Goal: Information Seeking & Learning: Learn about a topic

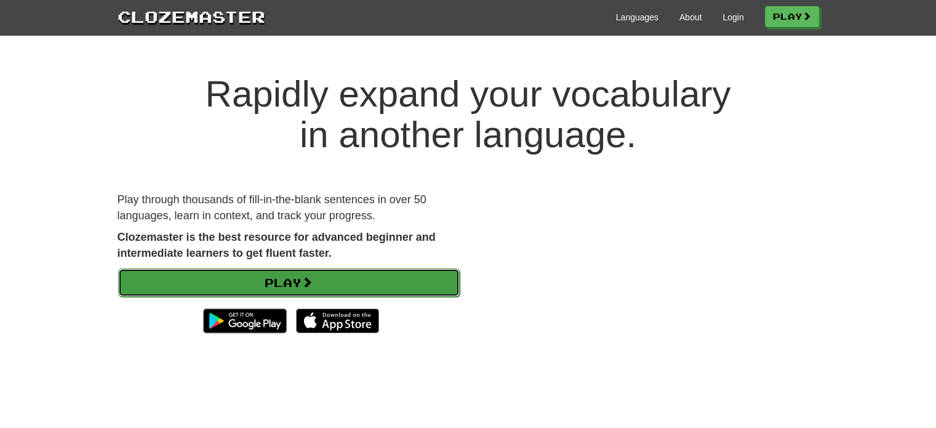
click at [292, 287] on link "Play" at bounding box center [288, 282] width 341 height 28
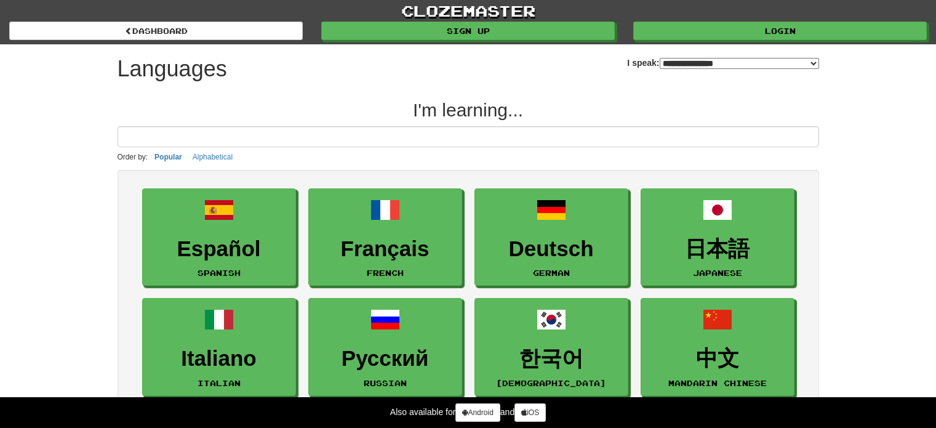
select select "*******"
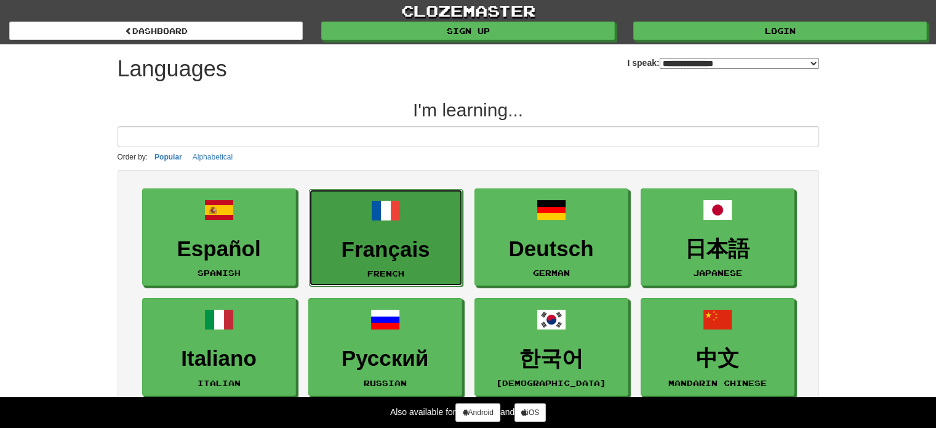
click at [378, 226] on link "Français French" at bounding box center [386, 238] width 154 height 98
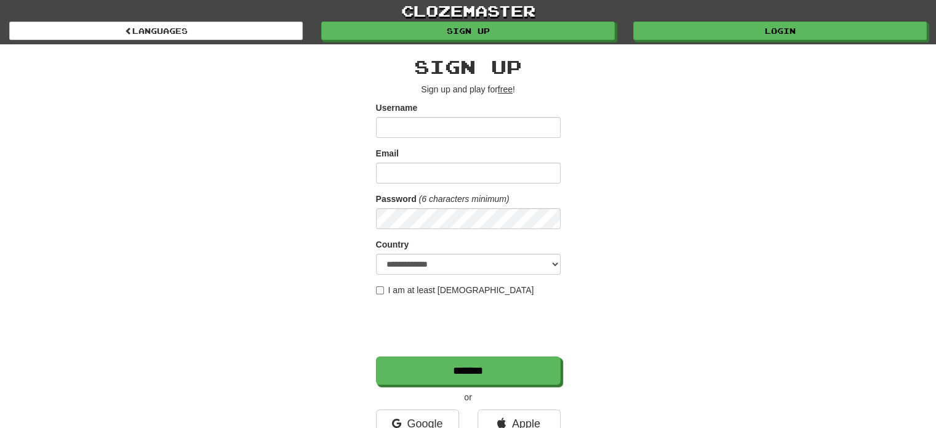
scroll to position [246, 0]
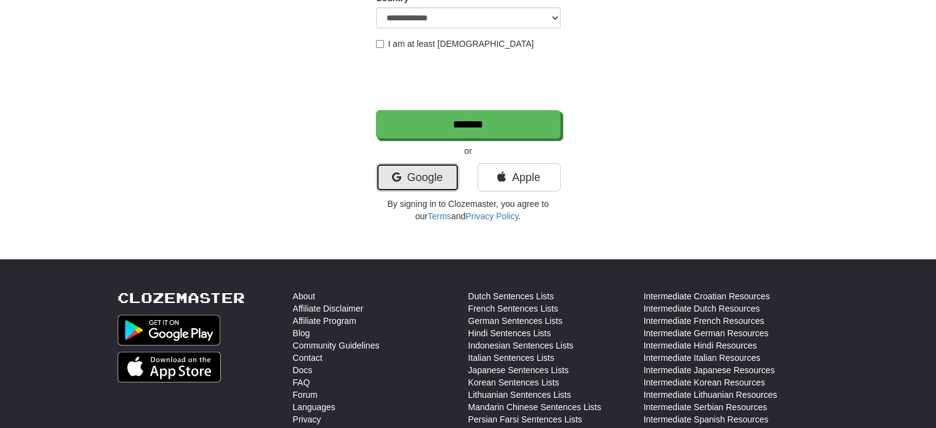
click at [409, 177] on link "Google" at bounding box center [417, 177] width 83 height 28
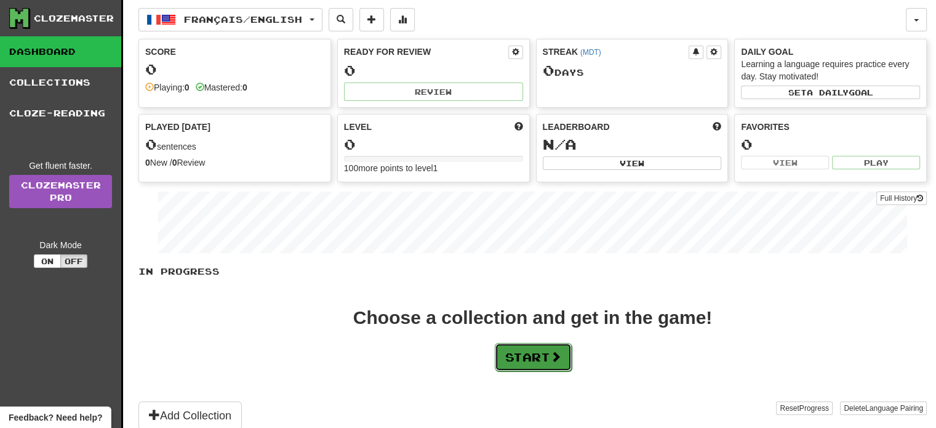
click at [519, 358] on button "Start" at bounding box center [533, 357] width 77 height 28
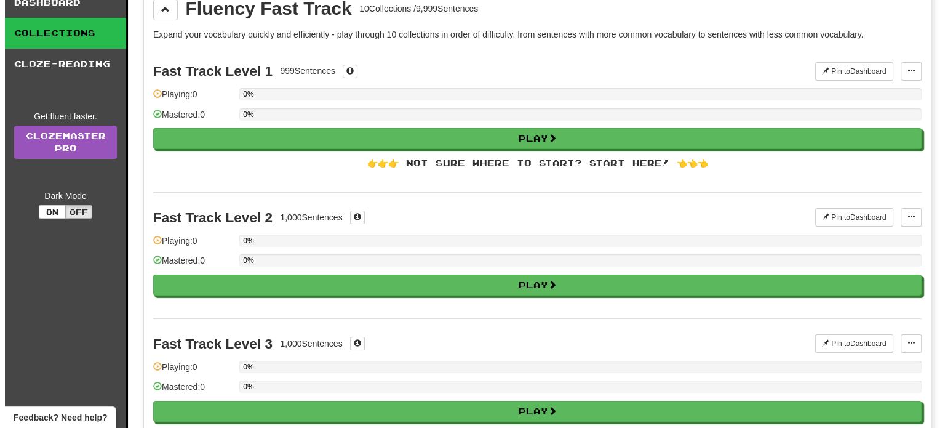
scroll to position [50, 0]
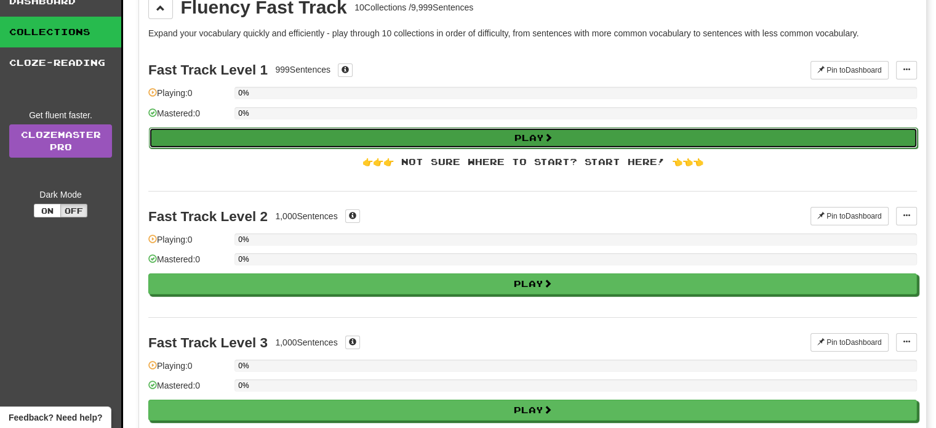
click at [469, 135] on button "Play" at bounding box center [533, 137] width 768 height 21
select select "**"
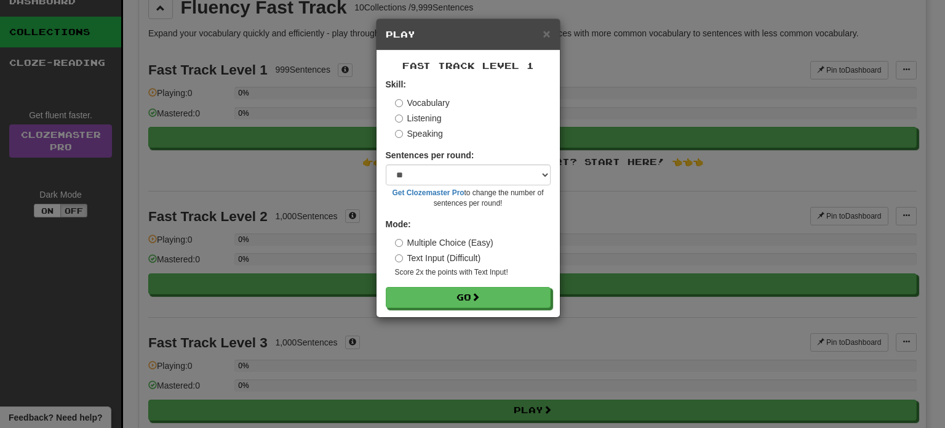
click at [463, 309] on div "Fast Track Level 1 Skill: Vocabulary Listening Speaking Sentences per round: * …" at bounding box center [468, 183] width 183 height 266
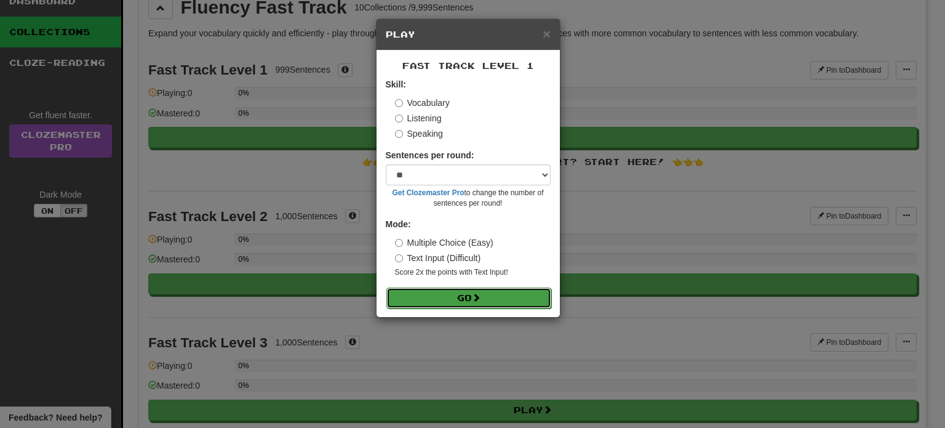
click at [459, 301] on button "Go" at bounding box center [468, 297] width 165 height 21
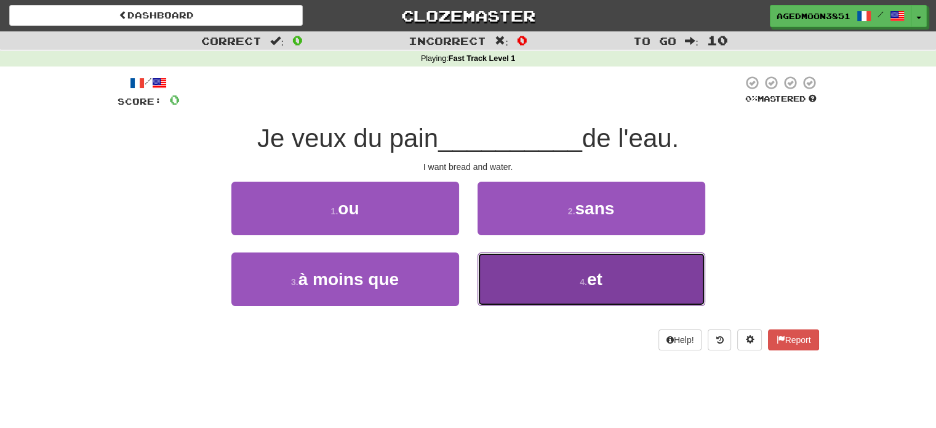
click at [623, 275] on button "4 . et" at bounding box center [591, 279] width 228 height 54
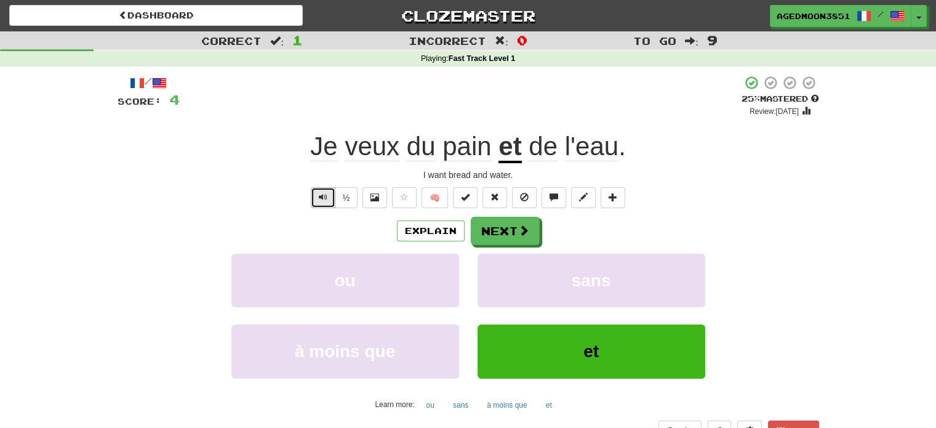
click at [332, 200] on button "Text-to-speech controls" at bounding box center [323, 197] width 25 height 21
click at [492, 228] on button "Next" at bounding box center [505, 231] width 69 height 28
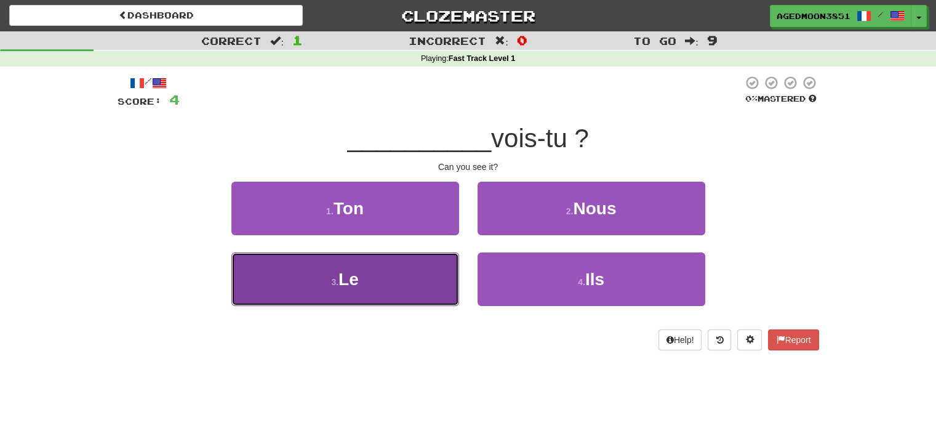
click at [353, 280] on span "Le" at bounding box center [348, 278] width 20 height 19
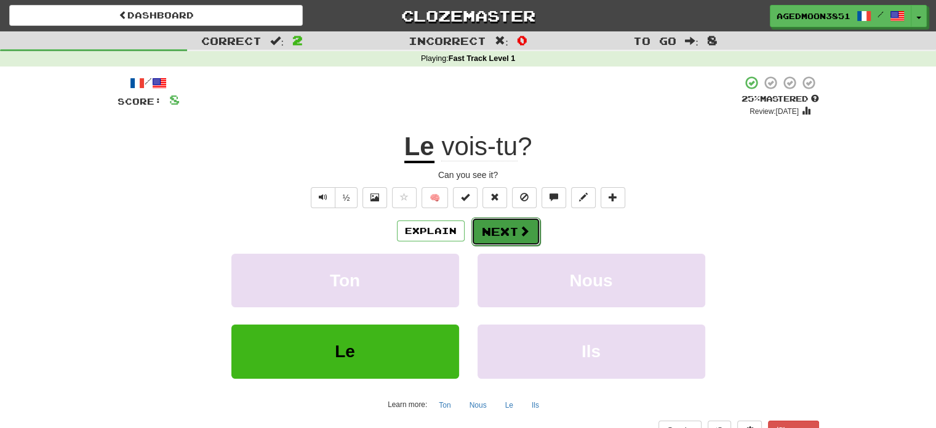
click at [512, 233] on button "Next" at bounding box center [505, 231] width 69 height 28
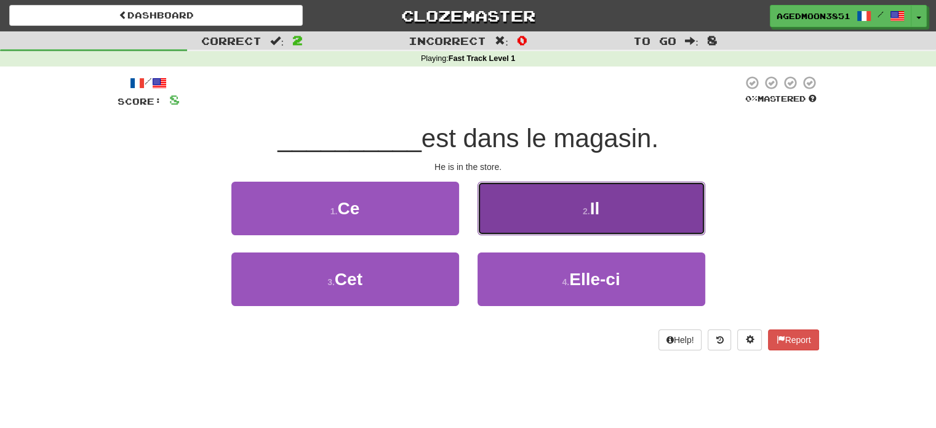
click at [588, 223] on button "2 . Il" at bounding box center [591, 209] width 228 height 54
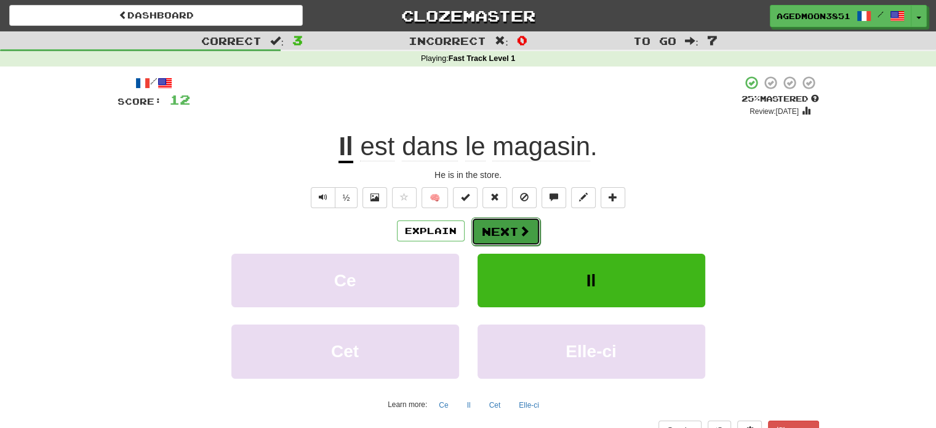
click at [490, 230] on button "Next" at bounding box center [505, 231] width 69 height 28
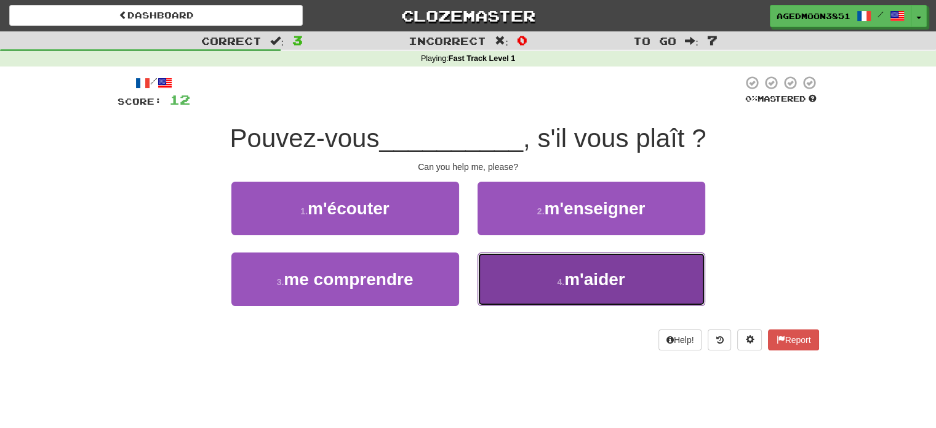
click at [556, 254] on button "4 . m'aider" at bounding box center [591, 279] width 228 height 54
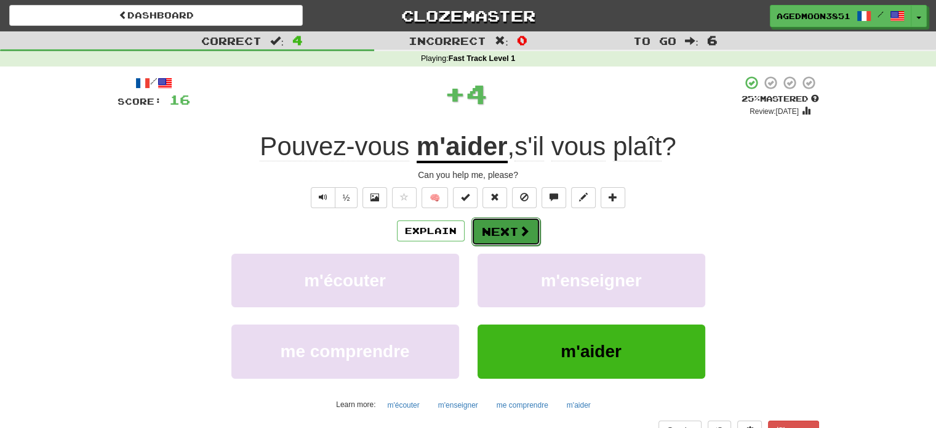
click at [493, 227] on button "Next" at bounding box center [505, 231] width 69 height 28
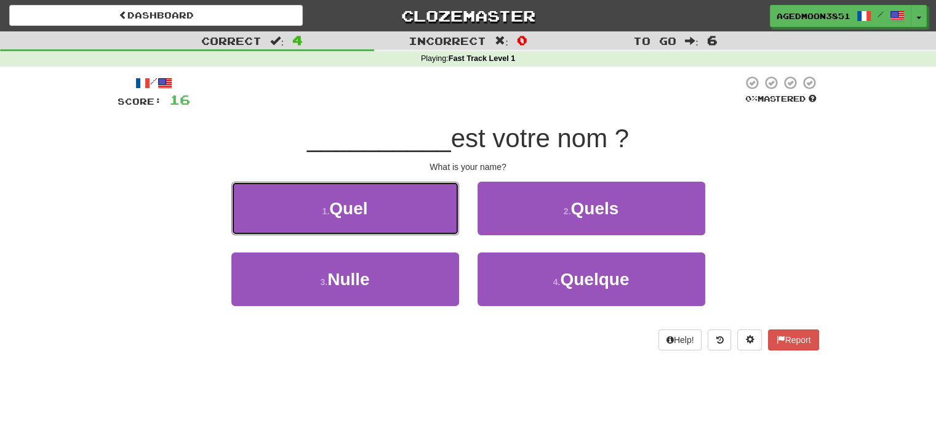
drag, startPoint x: 361, startPoint y: 225, endPoint x: 381, endPoint y: 210, distance: 25.5
click at [381, 210] on button "1 . Quel" at bounding box center [345, 209] width 228 height 54
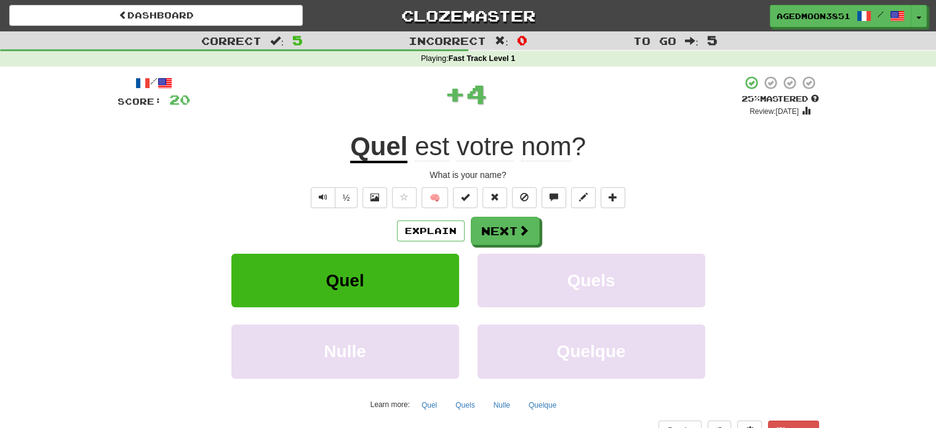
click at [381, 210] on div "/ Score: 20 + 4 25 % Mastered Review: [DATE] Quel est votre nom ? What is your …" at bounding box center [468, 257] width 701 height 365
click at [503, 226] on button "Next" at bounding box center [505, 231] width 69 height 28
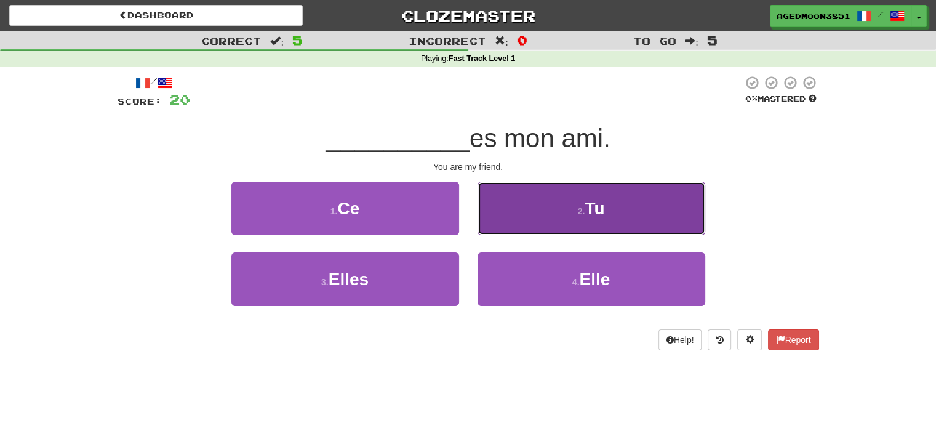
click at [570, 217] on button "2 . Tu" at bounding box center [591, 209] width 228 height 54
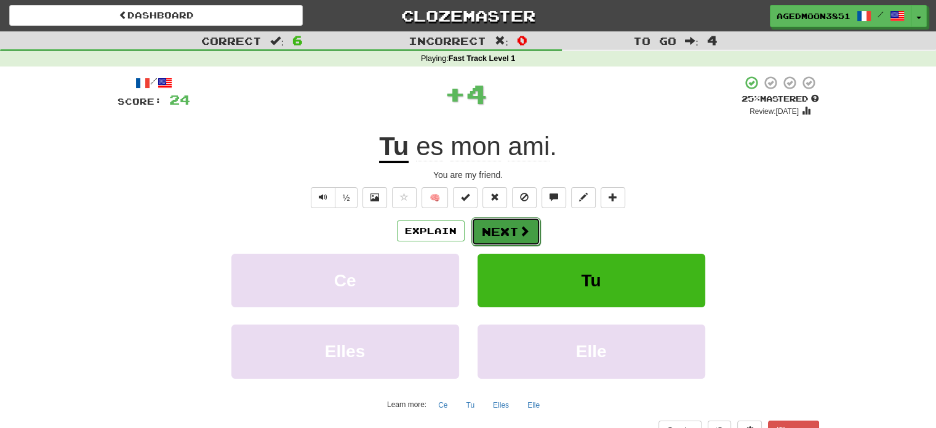
click at [508, 235] on button "Next" at bounding box center [505, 231] width 69 height 28
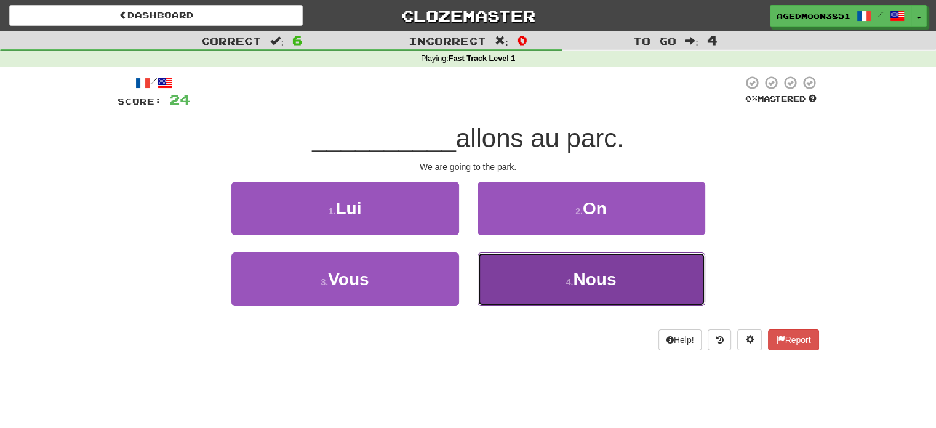
click at [576, 263] on button "4 . Nous" at bounding box center [591, 279] width 228 height 54
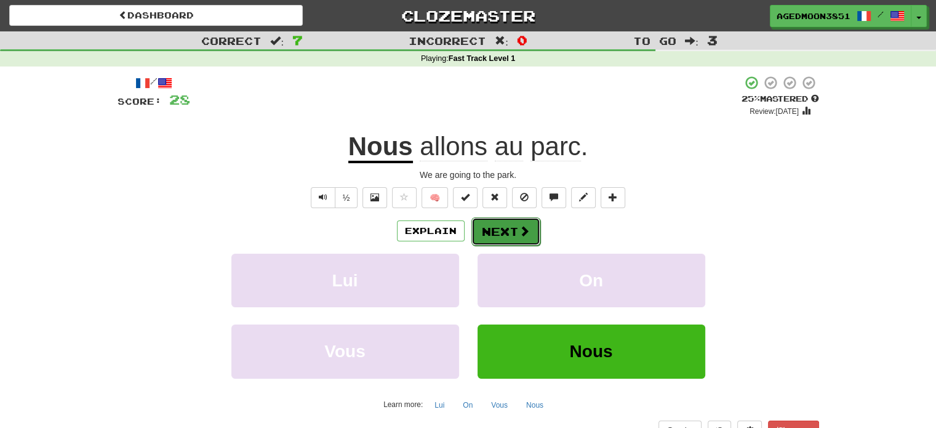
click at [500, 238] on button "Next" at bounding box center [505, 231] width 69 height 28
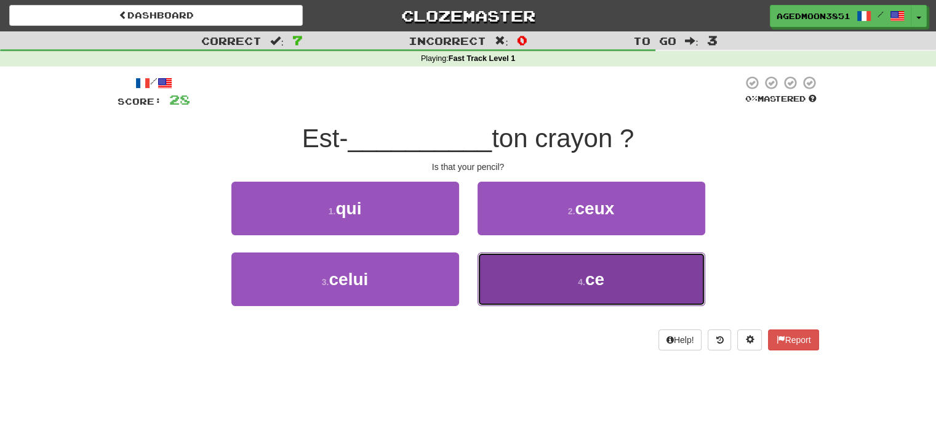
click at [599, 276] on span "ce" at bounding box center [594, 278] width 19 height 19
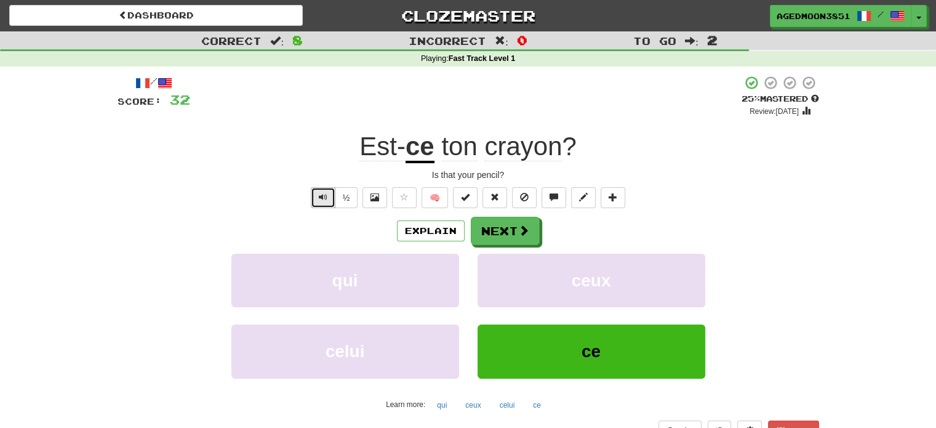
click at [327, 191] on button "Text-to-speech controls" at bounding box center [323, 197] width 25 height 21
click at [453, 229] on button "Explain" at bounding box center [431, 230] width 68 height 21
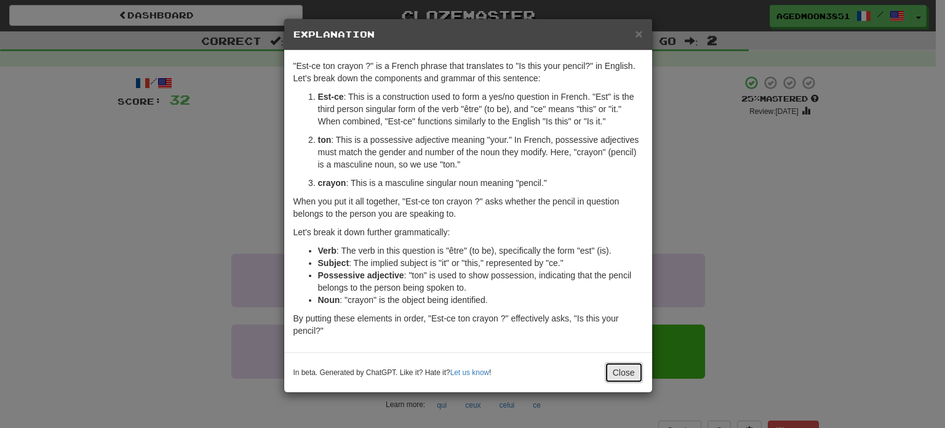
click at [625, 375] on button "Close" at bounding box center [624, 372] width 38 height 21
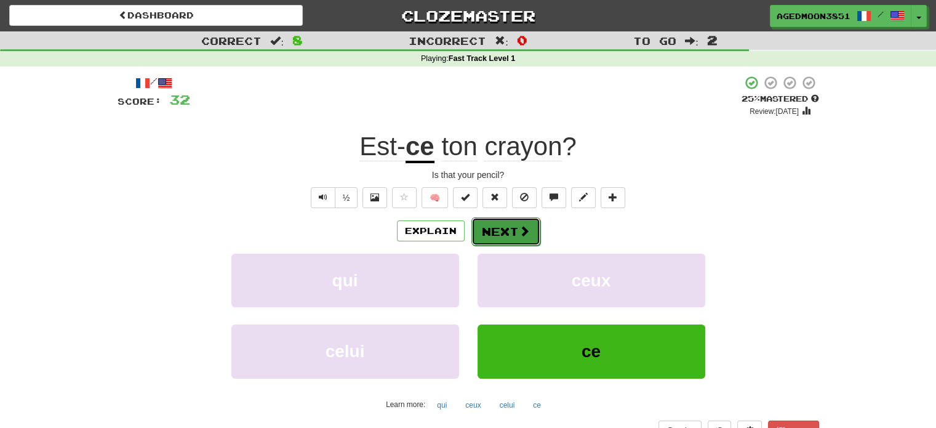
click at [496, 218] on button "Next" at bounding box center [505, 231] width 69 height 28
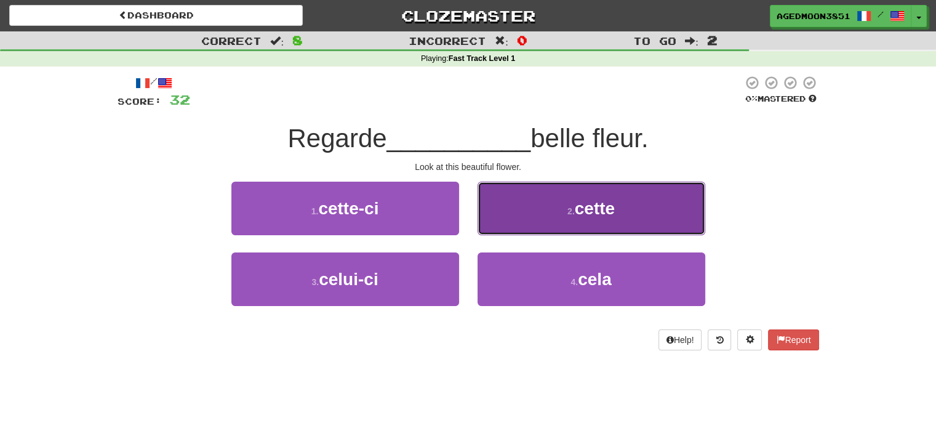
click at [583, 199] on span "cette" at bounding box center [595, 208] width 40 height 19
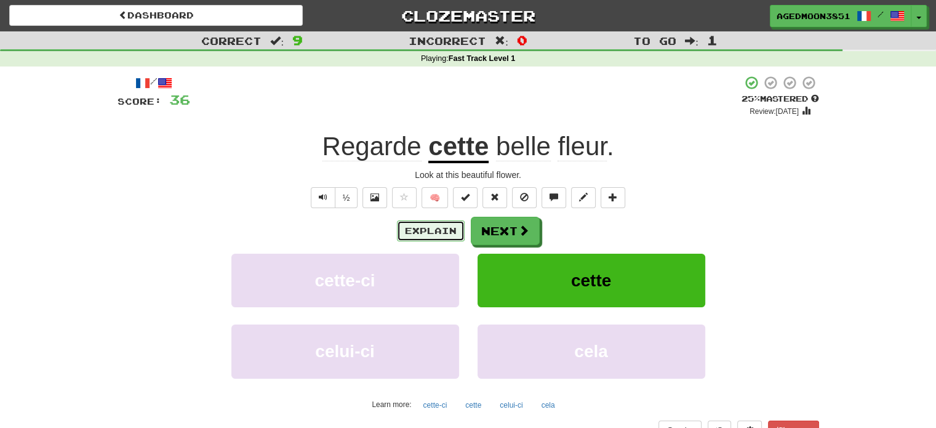
click at [415, 233] on button "Explain" at bounding box center [431, 230] width 68 height 21
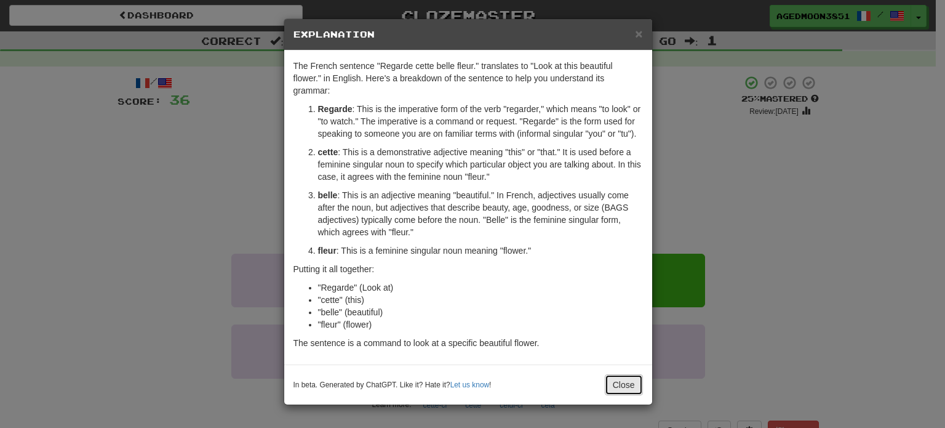
click at [619, 386] on button "Close" at bounding box center [624, 384] width 38 height 21
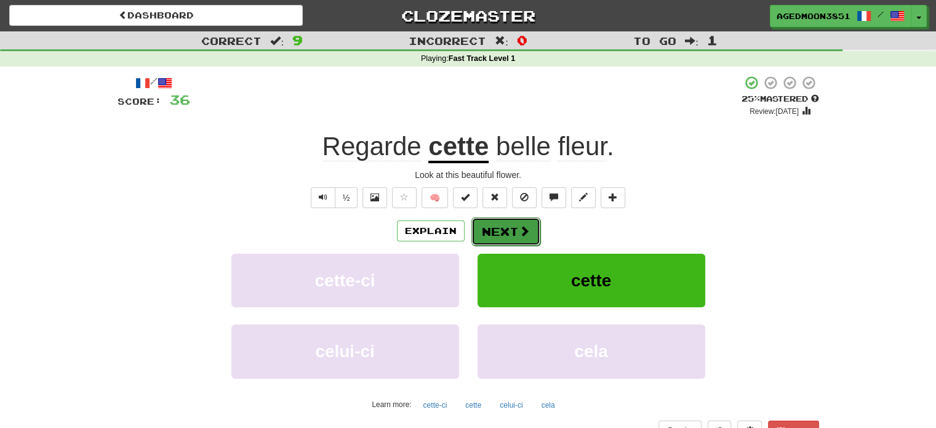
click at [520, 240] on button "Next" at bounding box center [505, 231] width 69 height 28
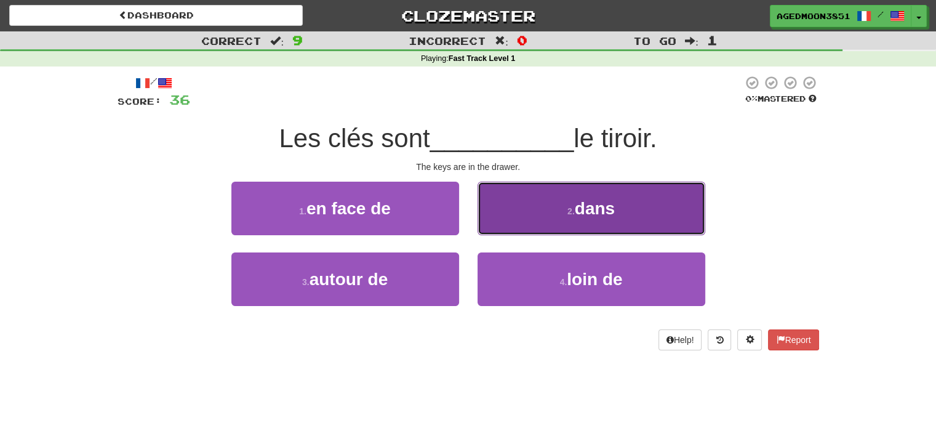
click at [596, 210] on span "dans" at bounding box center [595, 208] width 40 height 19
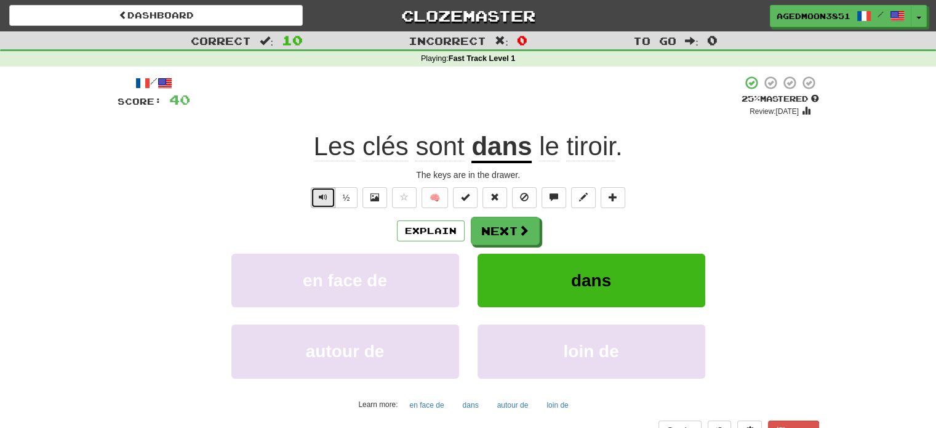
click at [323, 199] on span "Text-to-speech controls" at bounding box center [323, 197] width 9 height 9
click at [343, 196] on button "½" at bounding box center [346, 197] width 23 height 21
click at [517, 243] on button "Next" at bounding box center [505, 231] width 69 height 28
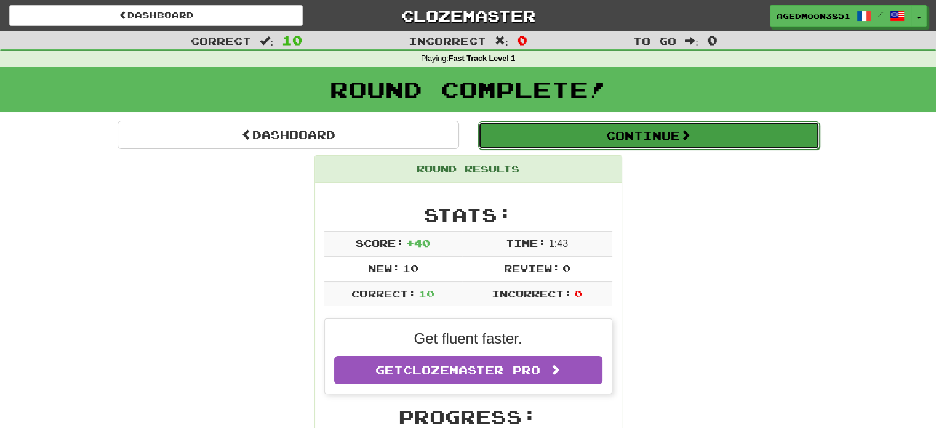
click at [572, 141] on button "Continue" at bounding box center [648, 135] width 341 height 28
